Goal: Register for event/course

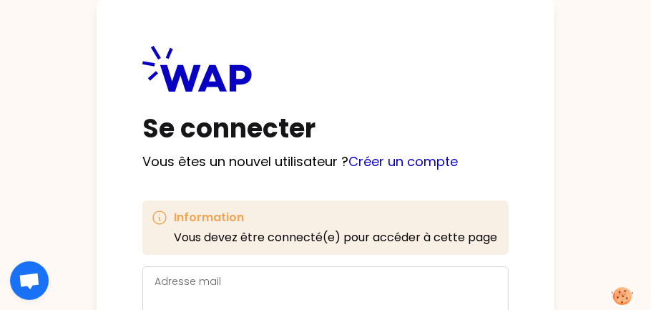
scroll to position [87, 0]
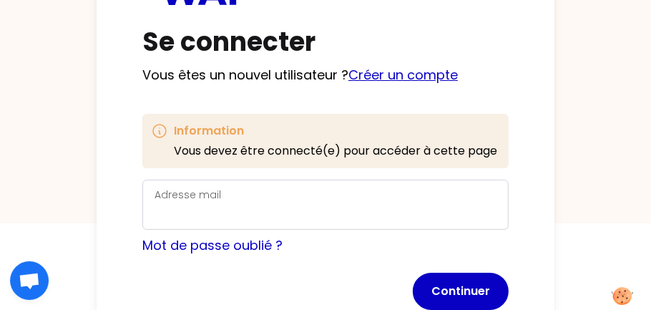
click at [381, 72] on link "Créer un compte" at bounding box center [402, 75] width 109 height 18
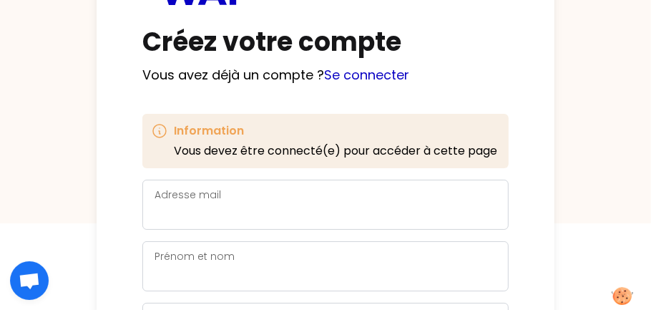
click at [252, 193] on div "Adresse mail" at bounding box center [326, 204] width 342 height 37
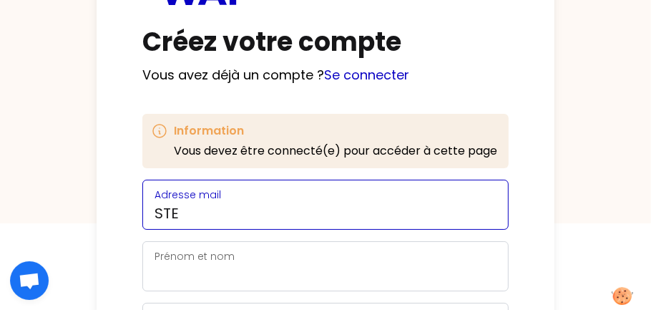
click at [199, 205] on input "STE" at bounding box center [326, 213] width 342 height 20
type input "S"
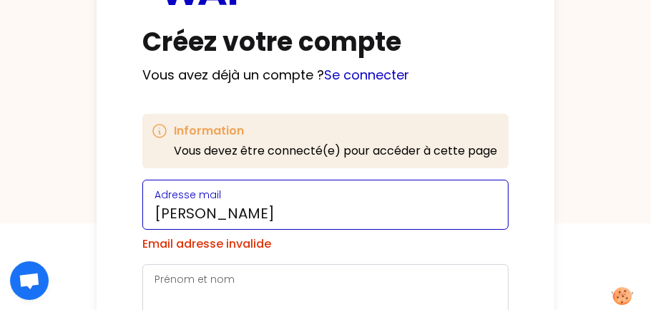
click at [221, 221] on input "[PERSON_NAME]" at bounding box center [326, 213] width 342 height 20
type input "[PERSON_NAME][EMAIL_ADDRESS][DOMAIN_NAME]"
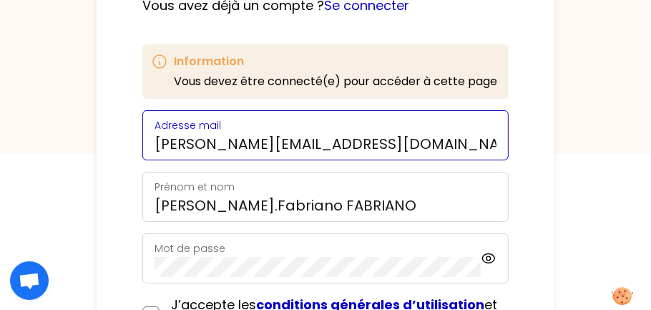
scroll to position [205, 0]
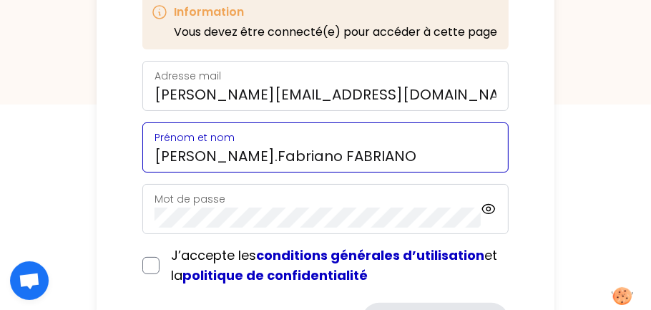
click at [263, 155] on input "[PERSON_NAME].Fabriano FABRIANO" at bounding box center [326, 156] width 342 height 20
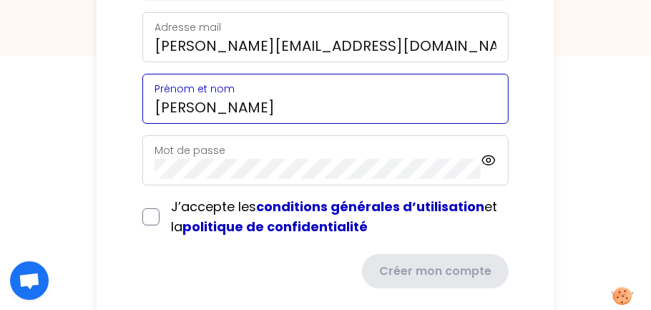
scroll to position [253, 0]
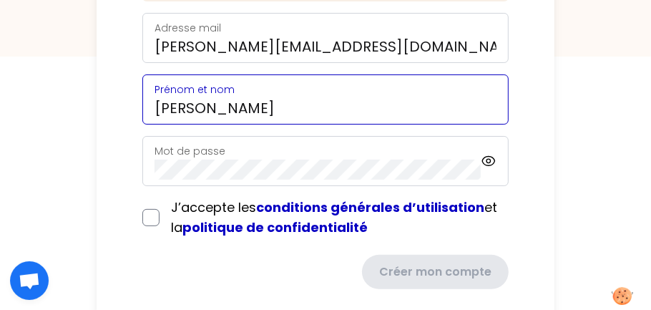
type input "[PERSON_NAME]"
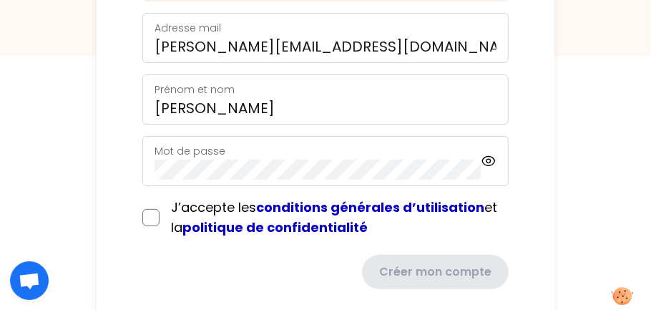
click at [235, 154] on div "Mot de passe" at bounding box center [318, 160] width 326 height 37
click at [154, 220] on input "checkbox" at bounding box center [150, 217] width 17 height 17
checkbox input "true"
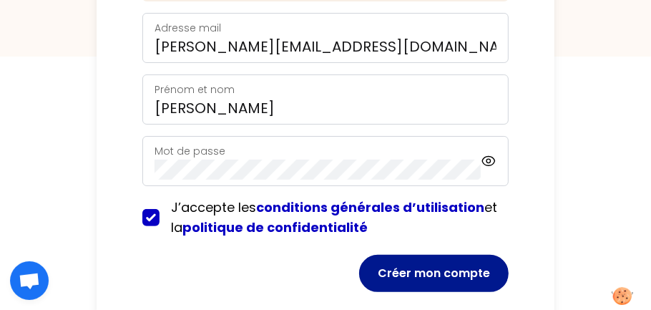
click at [473, 260] on button "Créer mon compte" at bounding box center [434, 273] width 150 height 37
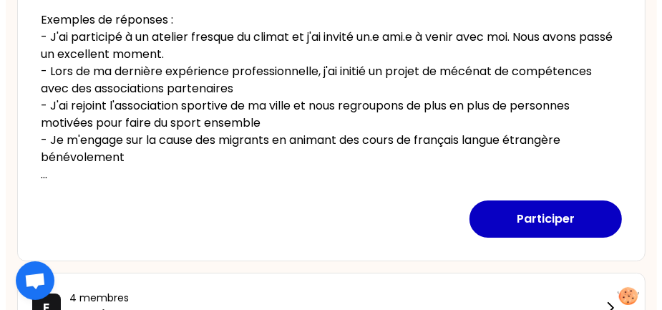
scroll to position [400, 0]
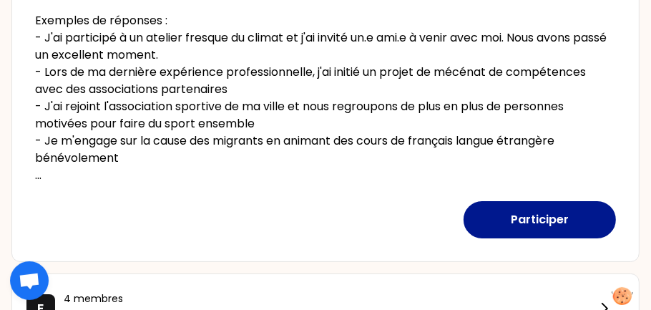
click at [568, 222] on button "Participer" at bounding box center [540, 219] width 152 height 37
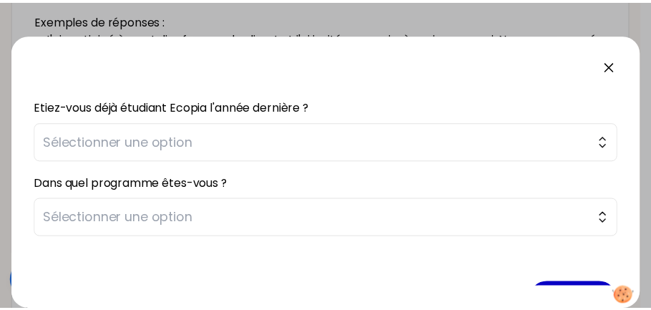
scroll to position [421, 0]
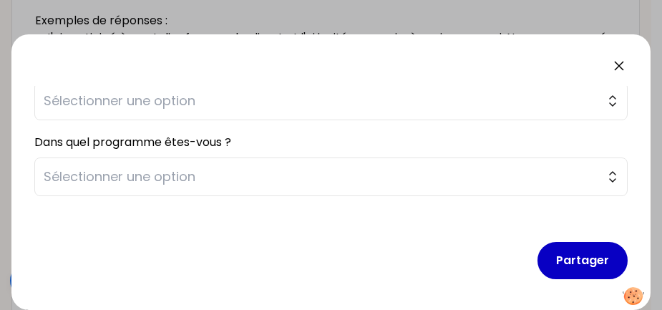
click at [619, 65] on icon at bounding box center [619, 66] width 9 height 9
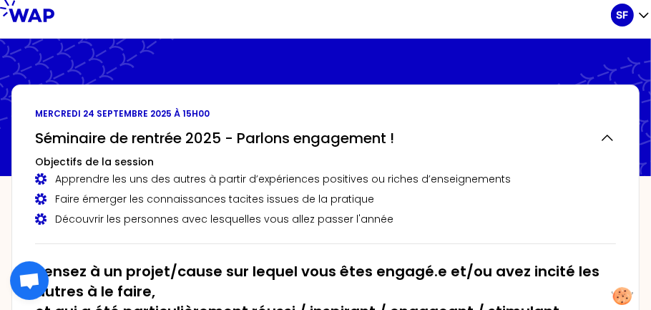
scroll to position [0, 0]
